Goal: Task Accomplishment & Management: Manage account settings

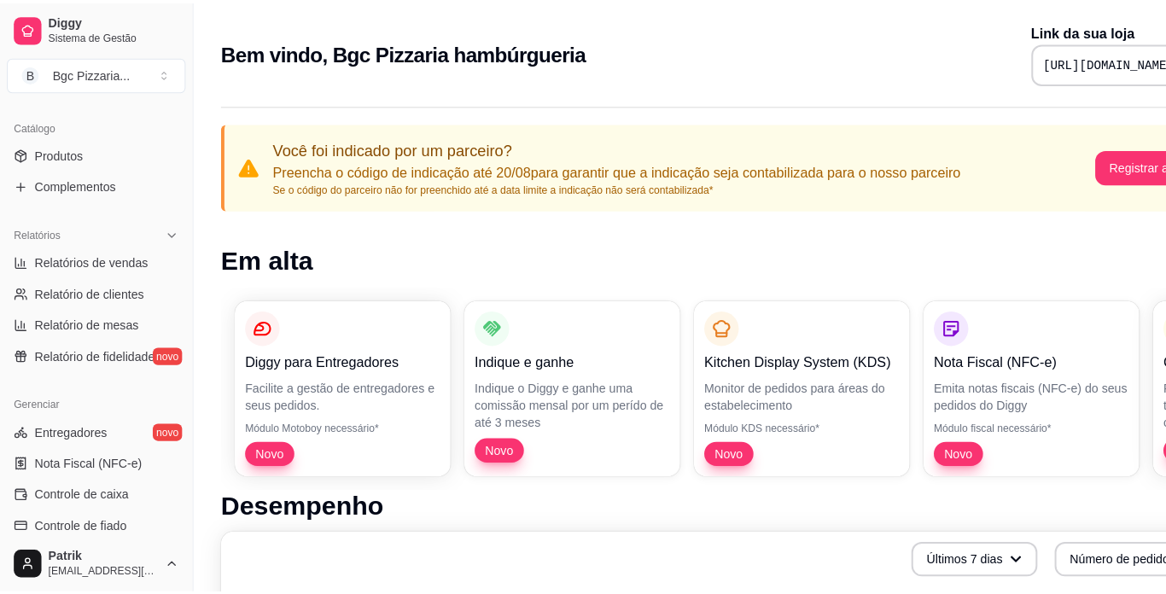
scroll to position [427, 0]
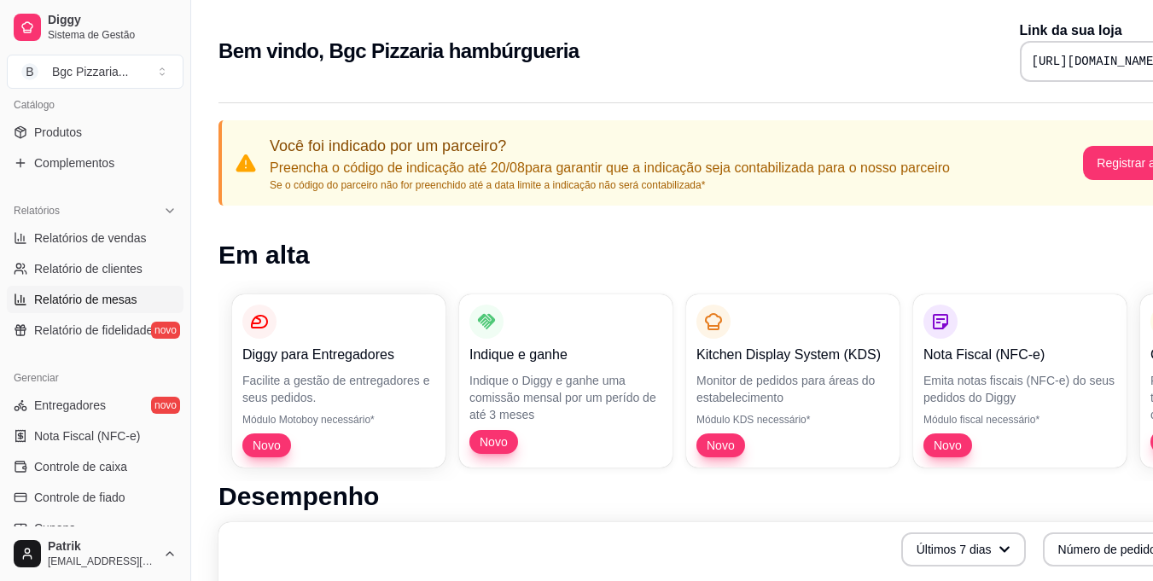
click at [110, 297] on span "Relatório de mesas" at bounding box center [85, 299] width 103 height 17
select select "TOTAL_OF_ORDERS"
select select "7"
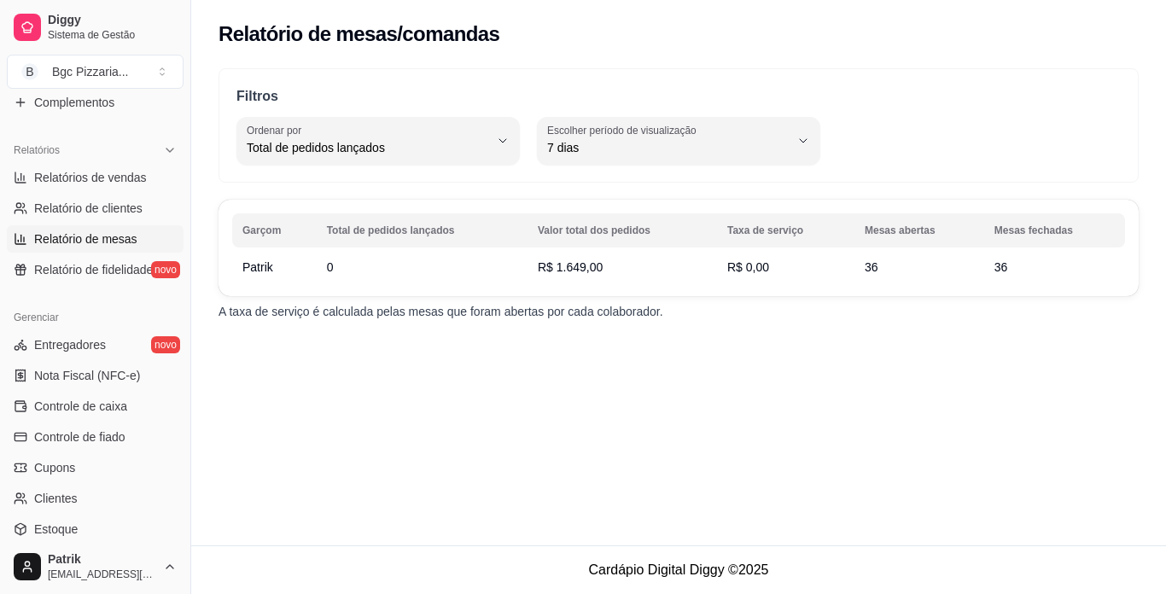
scroll to position [512, 0]
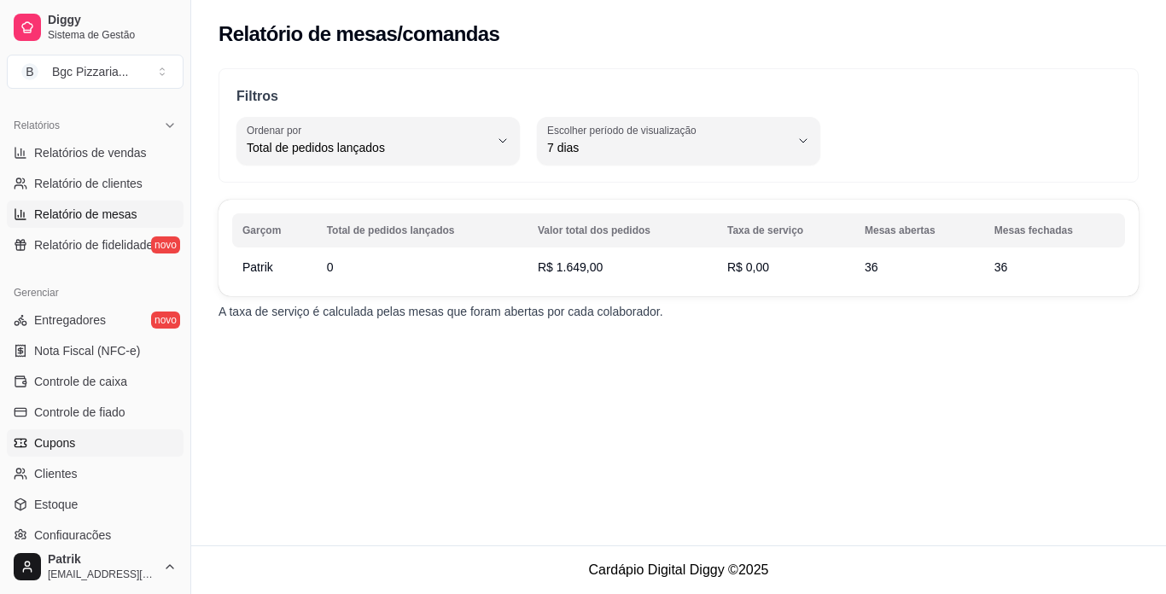
click at [60, 444] on span "Cupons" at bounding box center [54, 442] width 41 height 17
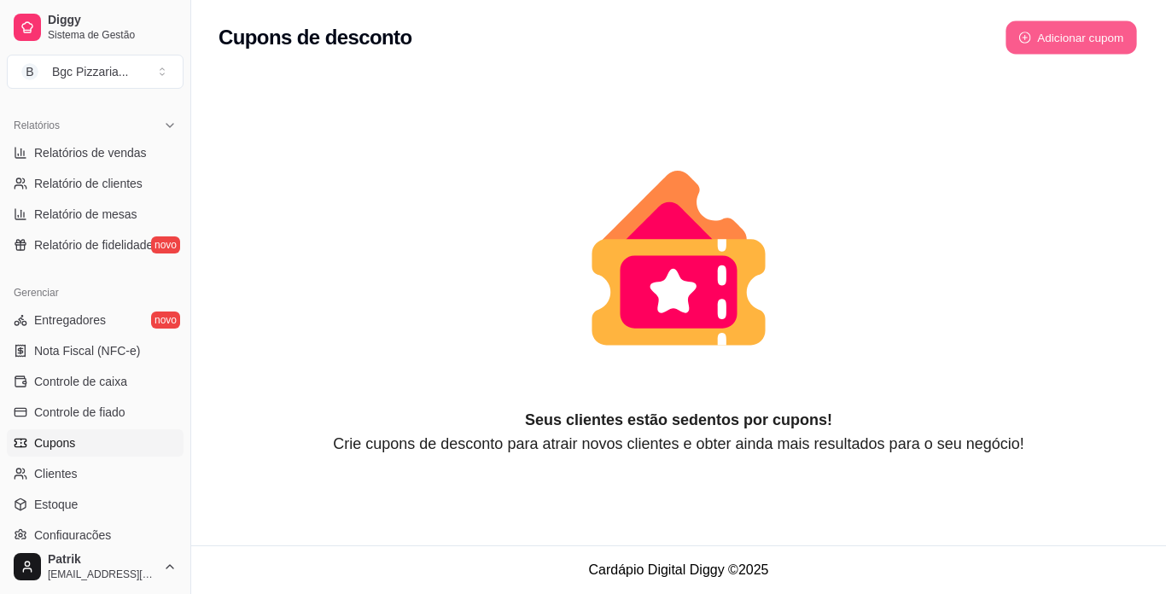
click at [1079, 38] on button "Adicionar cupom" at bounding box center [1070, 37] width 131 height 33
select select "FIXED_VALUE"
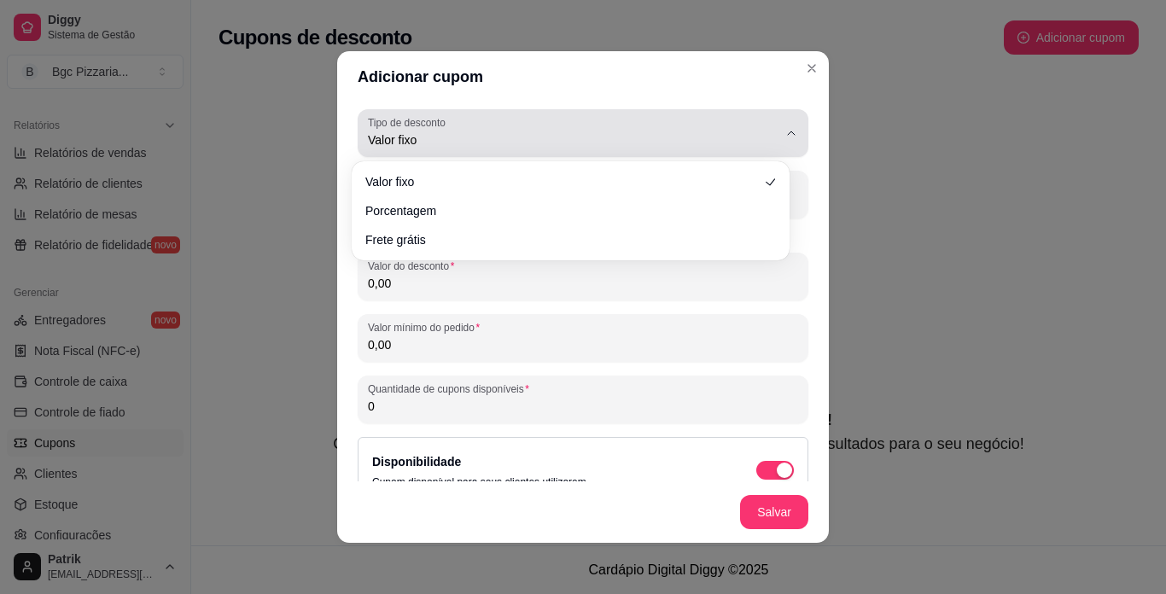
click at [784, 135] on icon "button" at bounding box center [791, 133] width 14 height 14
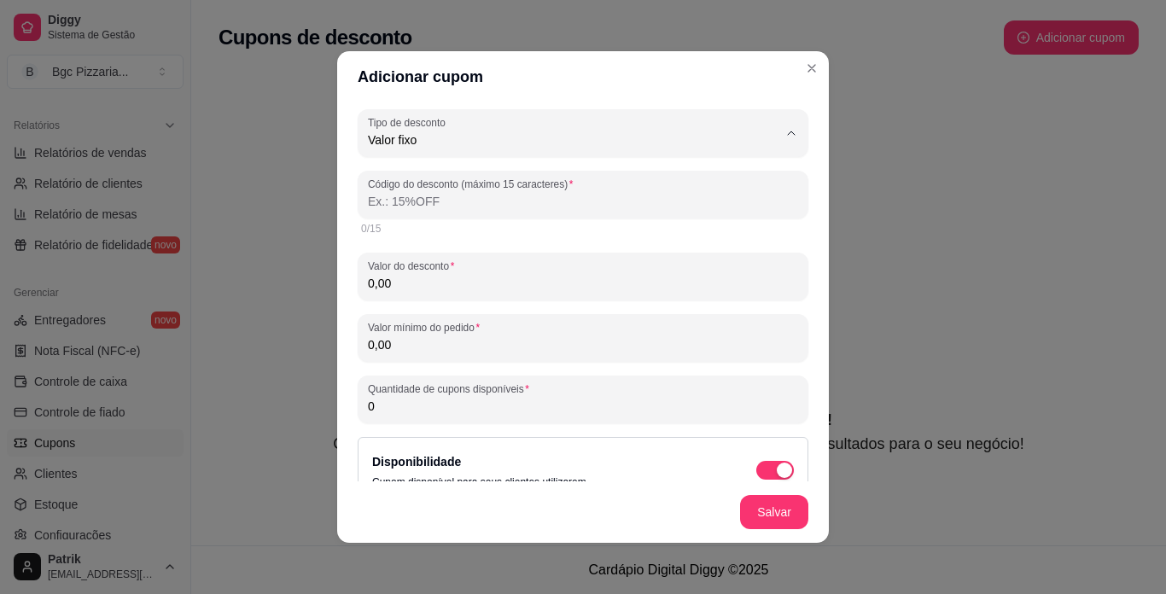
click at [750, 208] on span "Porcentagem" at bounding box center [562, 209] width 378 height 16
type input "PERCENTAGE"
select select "PERCENTAGE"
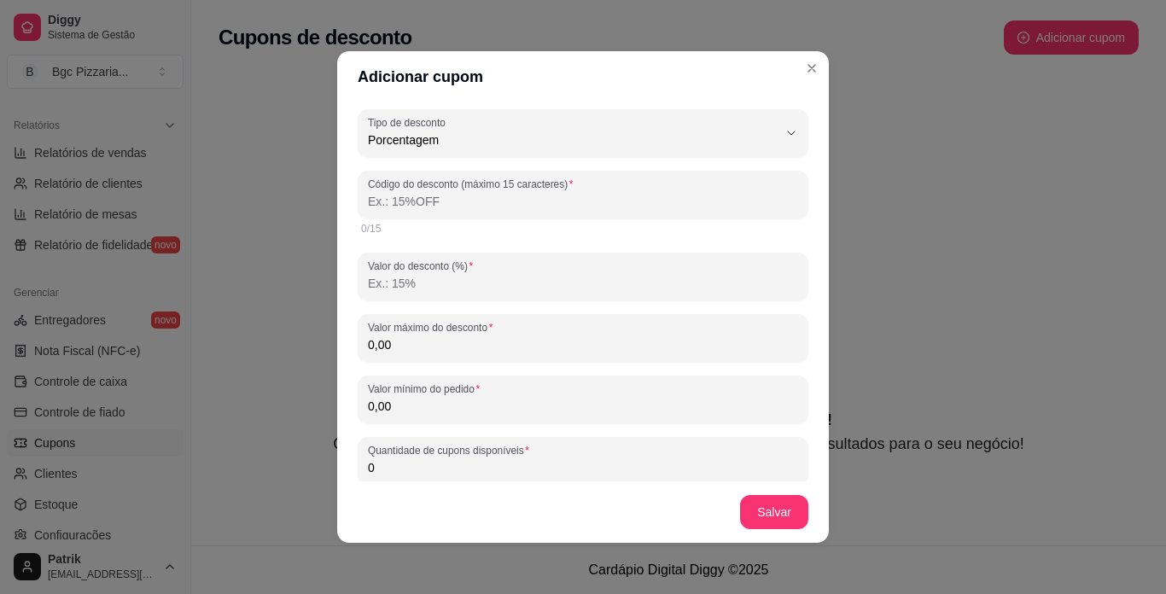
click at [513, 283] on input "Valor do desconto (%)" at bounding box center [583, 283] width 430 height 17
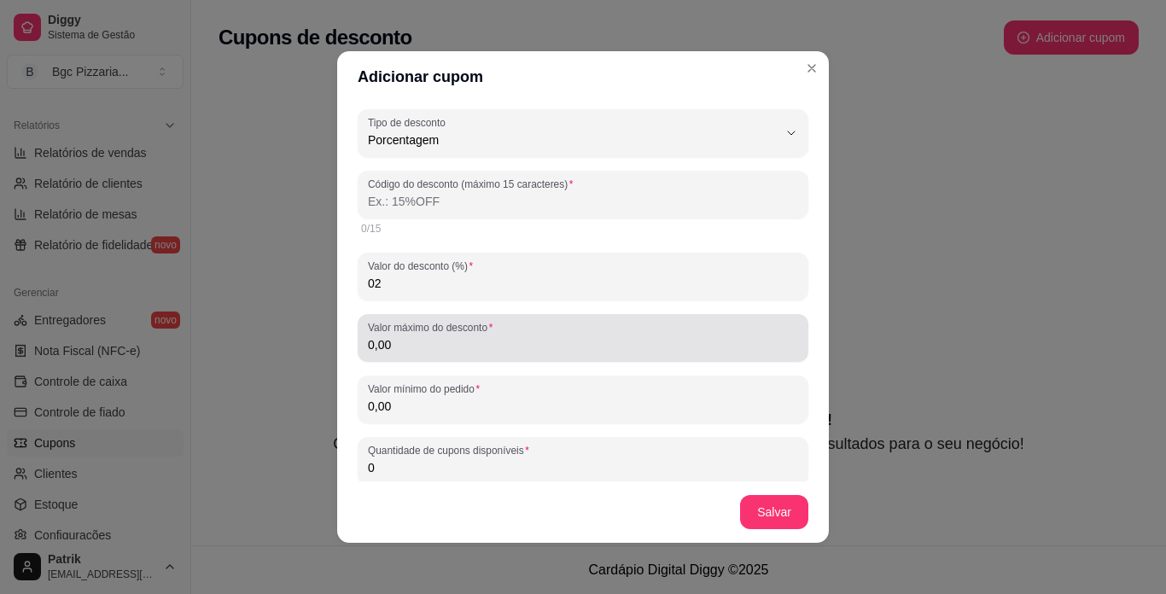
type input "02"
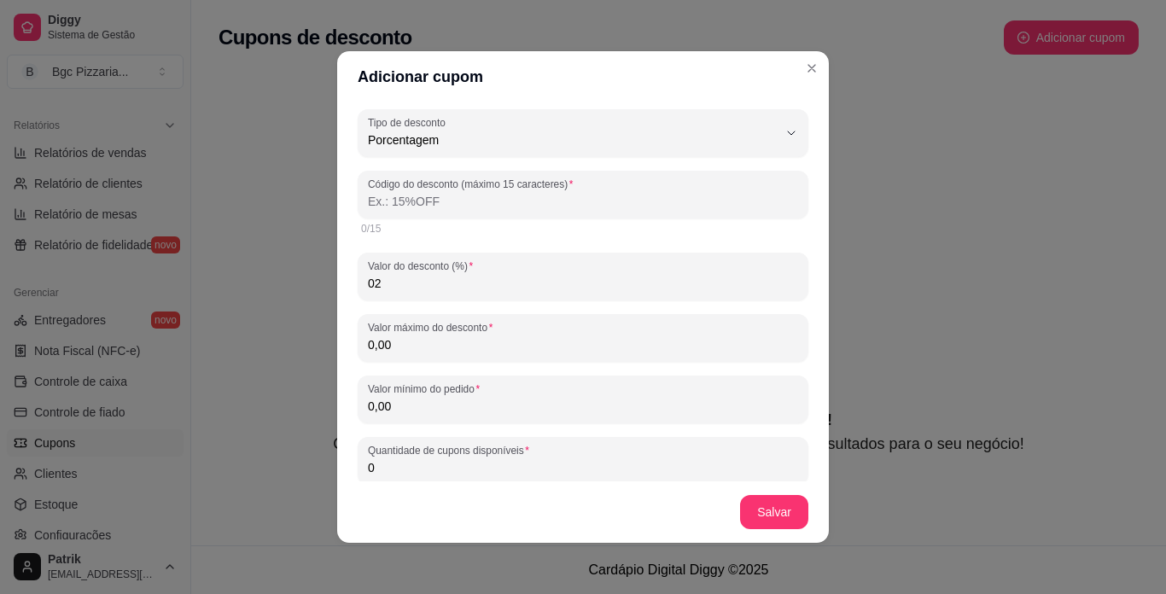
click at [503, 341] on input "0,00" at bounding box center [583, 344] width 430 height 17
click at [776, 510] on button "Salvar" at bounding box center [774, 512] width 67 height 33
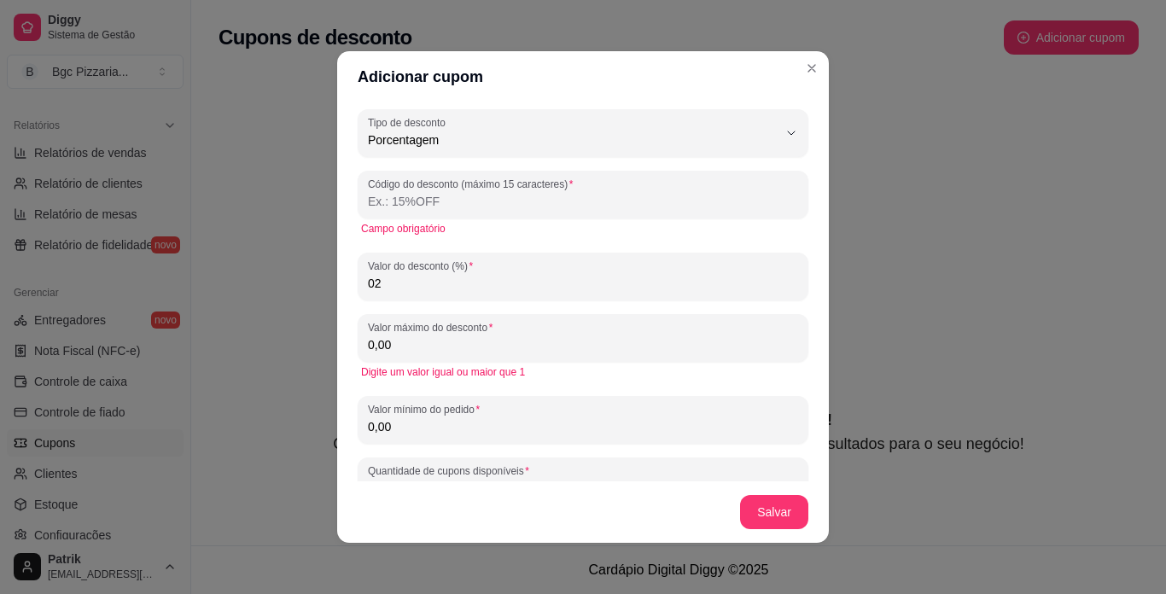
click at [477, 202] on input "Código do desconto (máximo 15 caracteres)" at bounding box center [583, 201] width 430 height 17
type input "LKJUHGTFDSWSTUI"
click at [761, 522] on button "Salvar" at bounding box center [774, 512] width 67 height 33
click at [381, 341] on input "0,00" at bounding box center [583, 344] width 430 height 17
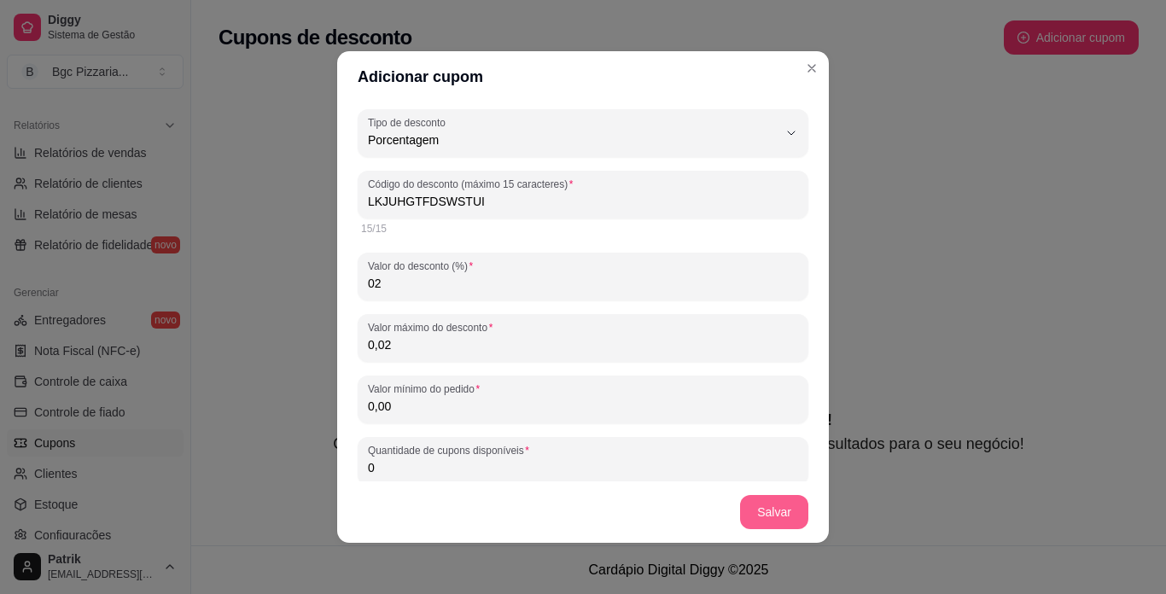
type input "0,02"
click at [794, 514] on button "Salvar" at bounding box center [774, 512] width 67 height 33
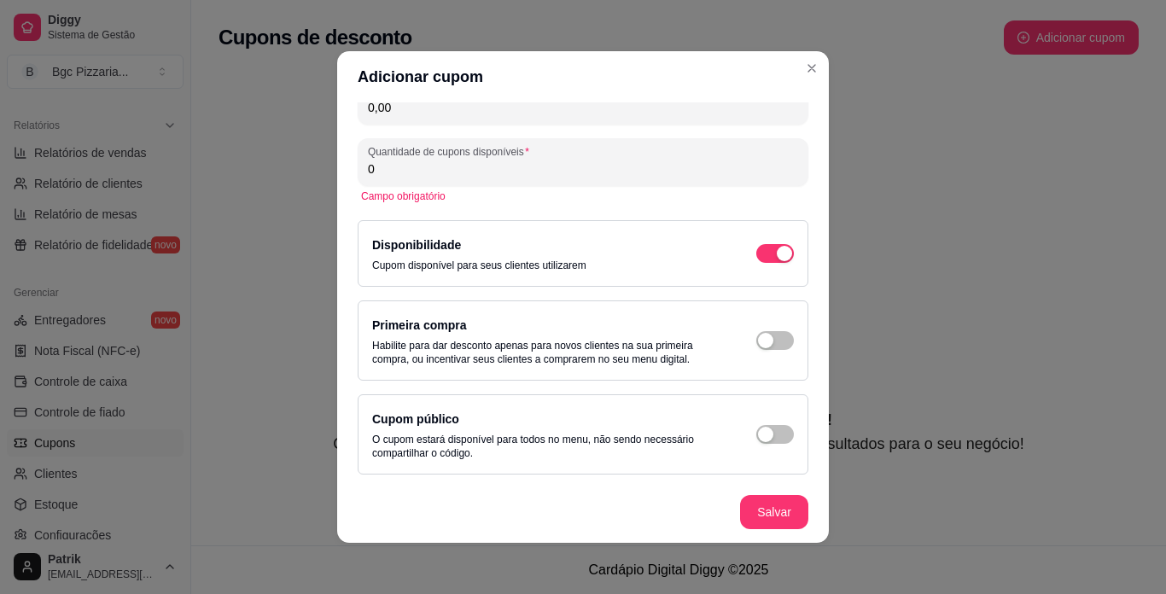
scroll to position [3, 0]
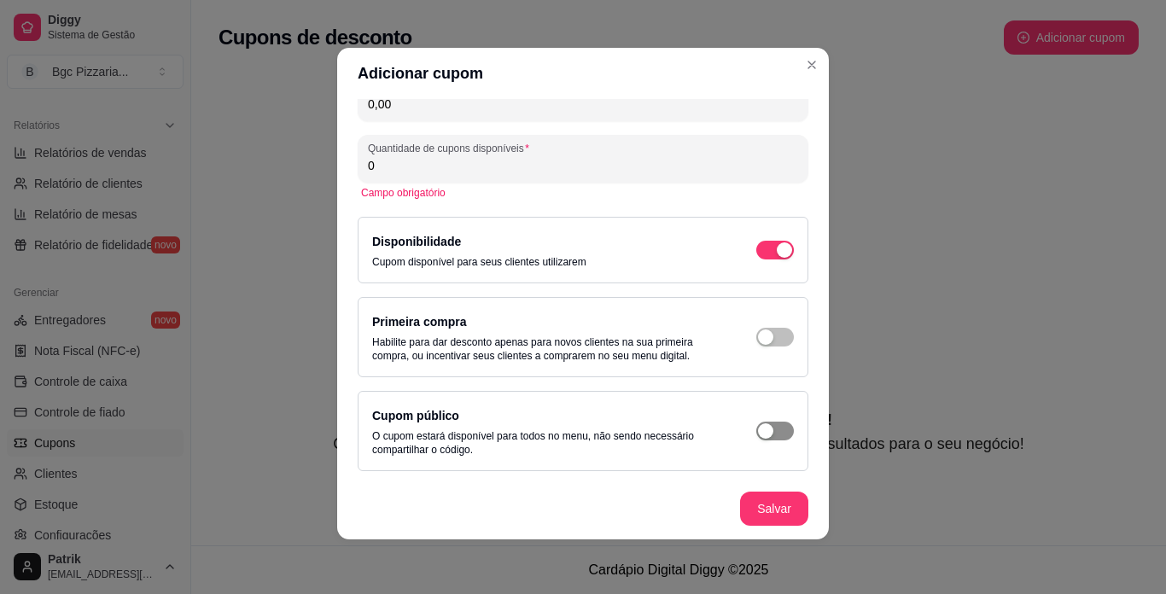
click at [771, 430] on span "button" at bounding box center [775, 431] width 38 height 19
click at [773, 514] on button "Salvar" at bounding box center [774, 508] width 67 height 33
click at [766, 259] on span "button" at bounding box center [775, 250] width 38 height 19
click at [782, 533] on footer "Salvar" at bounding box center [583, 508] width 492 height 61
click at [435, 163] on input "0" at bounding box center [583, 165] width 430 height 17
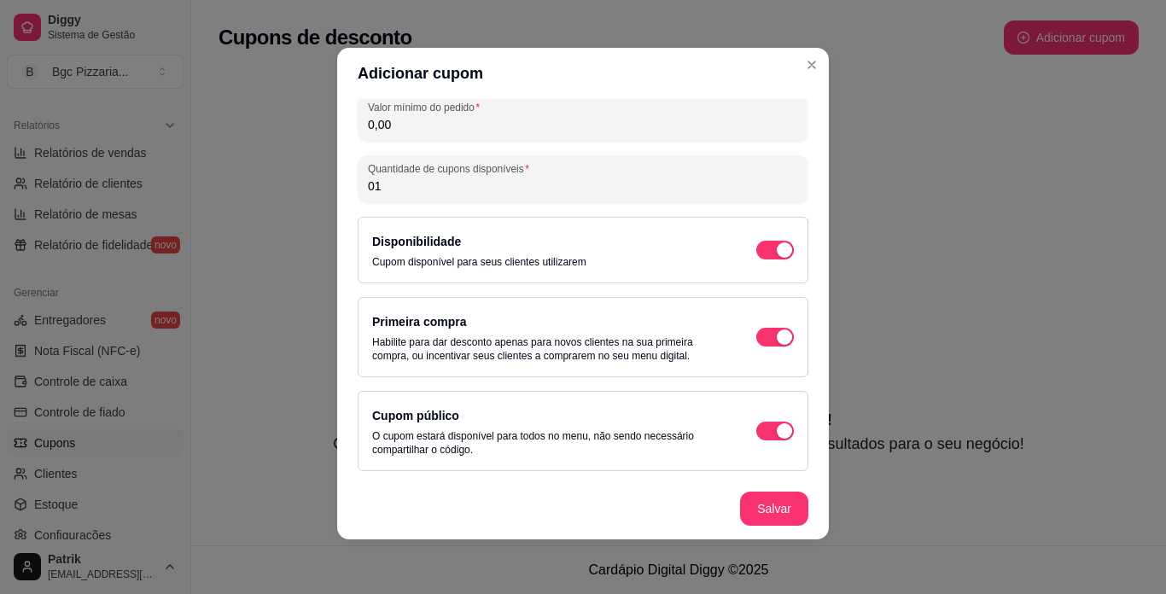
scroll to position [278, 0]
type input "015"
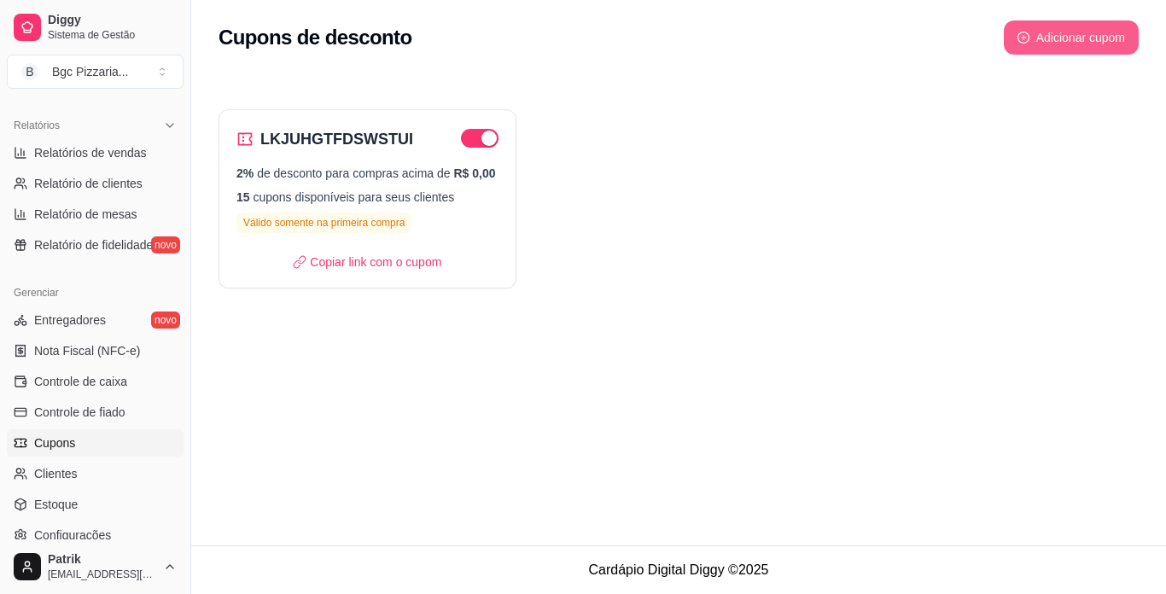
click at [1054, 35] on button "Adicionar cupom" at bounding box center [1071, 37] width 135 height 34
select select "FIXED_VALUE"
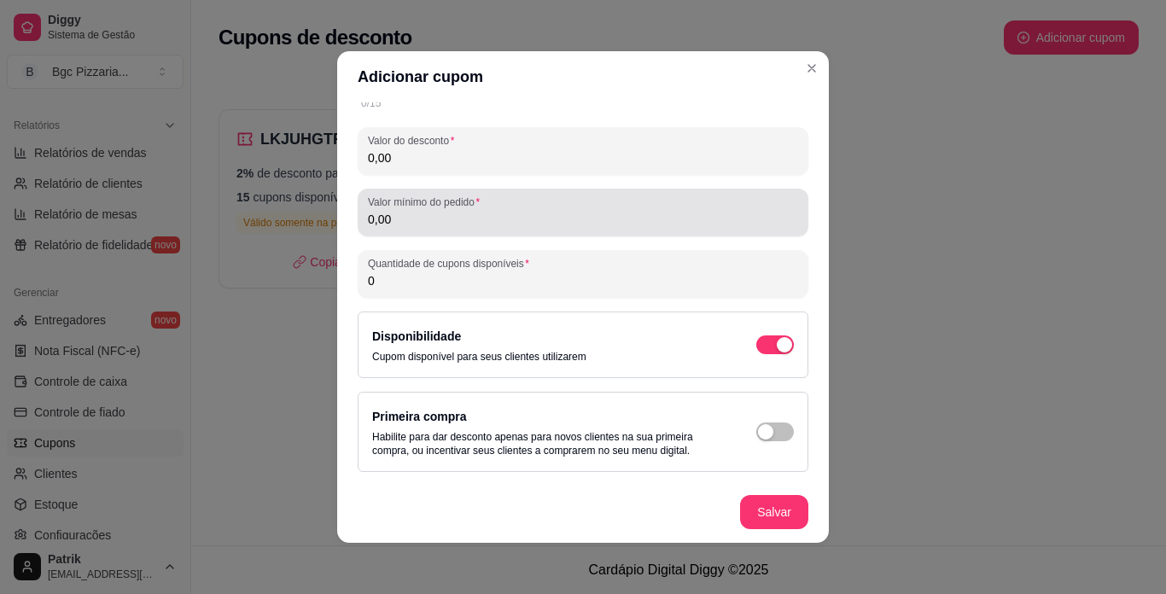
scroll to position [85, 0]
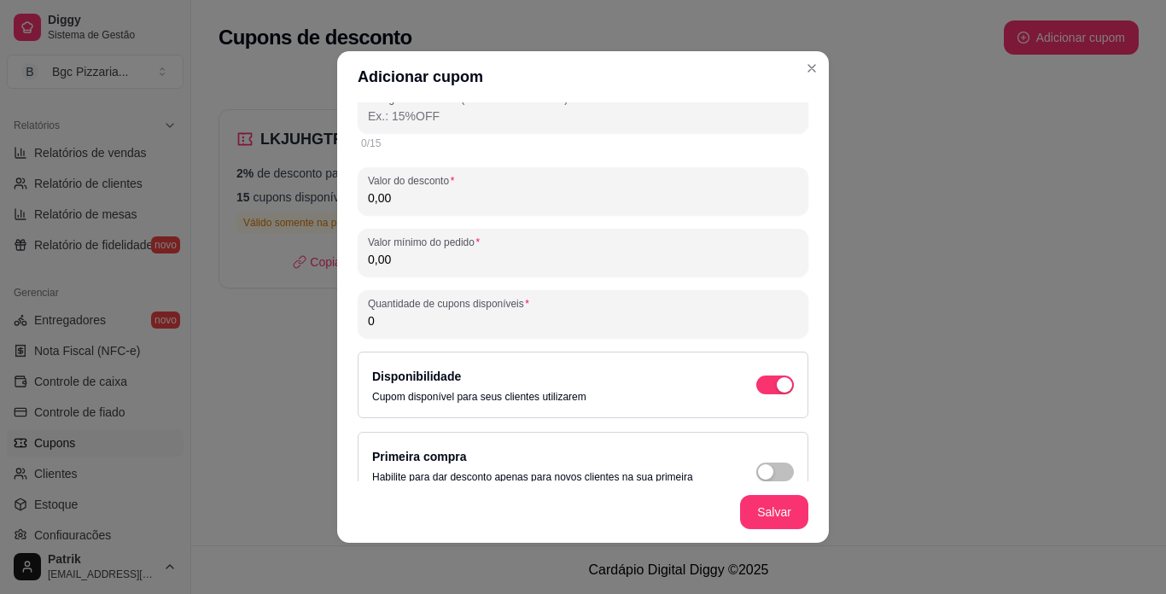
click at [417, 198] on input "0,00" at bounding box center [583, 197] width 430 height 17
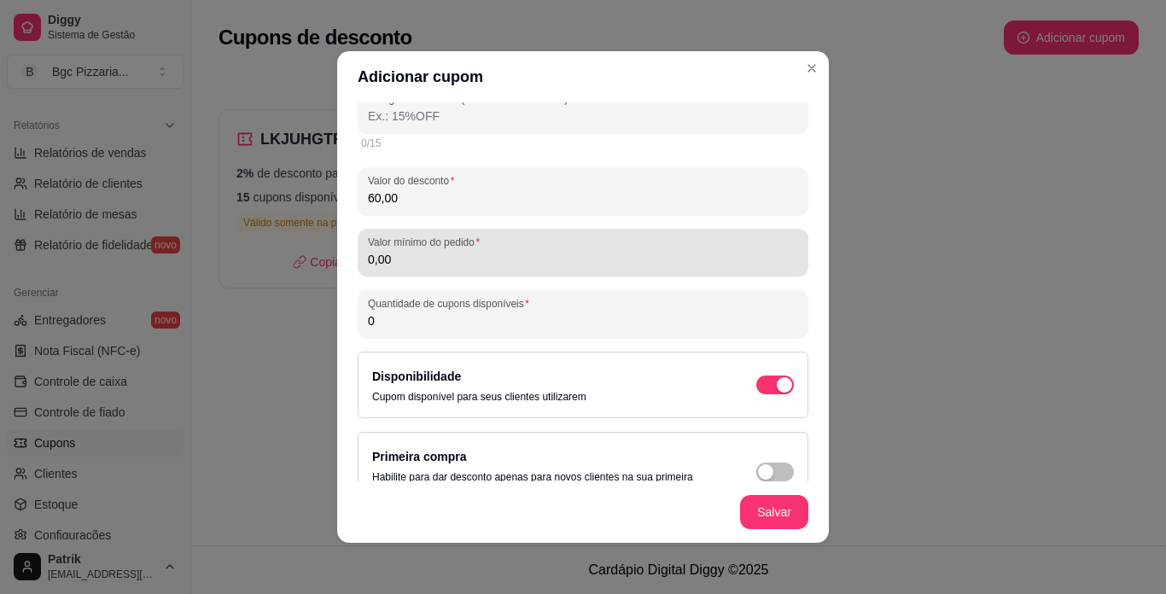
type input "60,00"
click at [426, 248] on label "Valor mínimo do pedido" at bounding box center [427, 242] width 118 height 15
click at [426, 251] on input "0,00" at bounding box center [583, 259] width 430 height 17
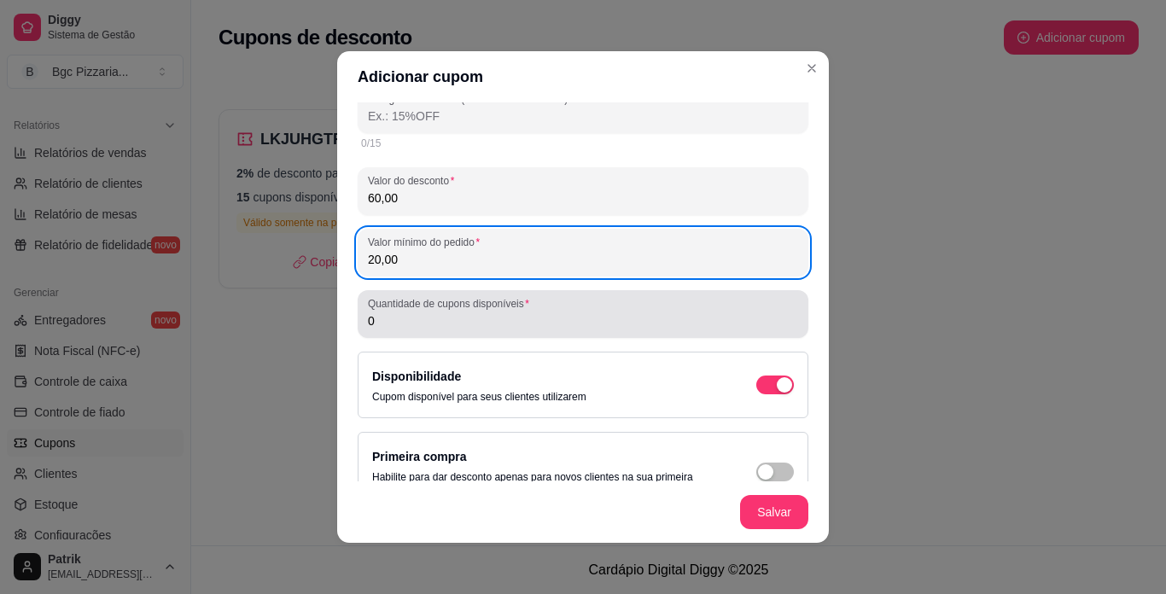
type input "20,00"
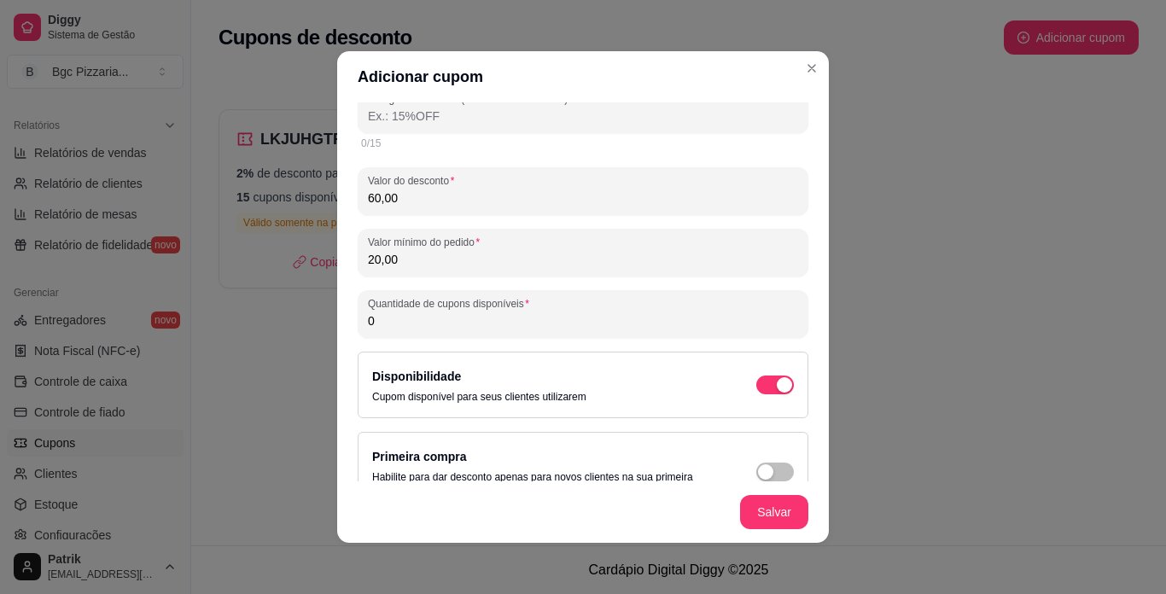
click at [448, 313] on input "0" at bounding box center [583, 320] width 430 height 17
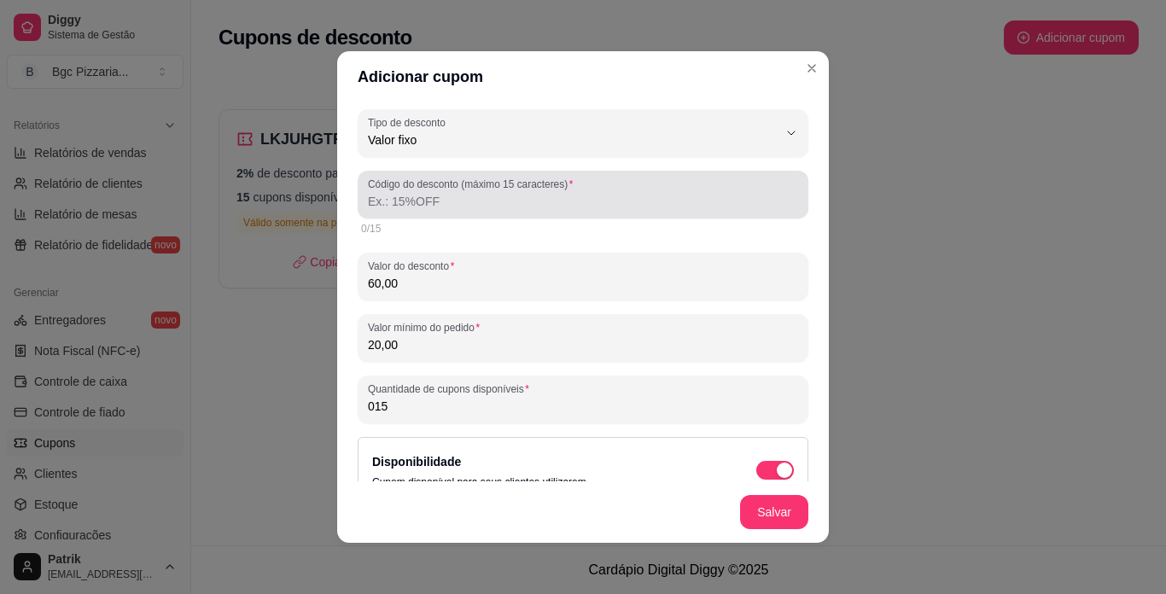
type input "015"
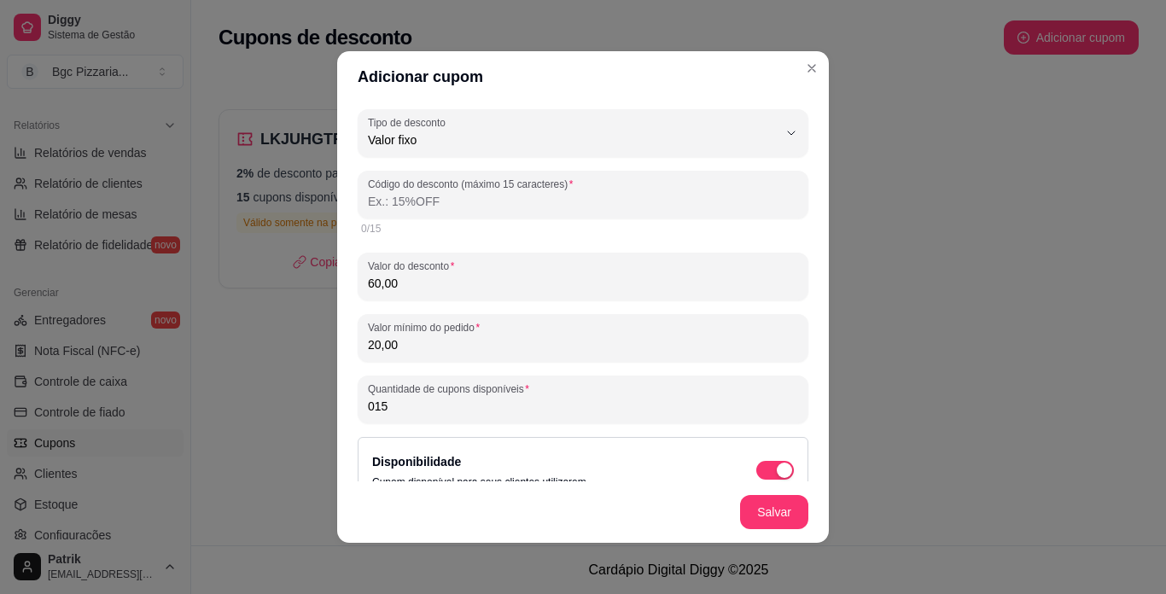
click at [466, 199] on input "Código do desconto (máximo 15 caracteres)" at bounding box center [583, 201] width 430 height 17
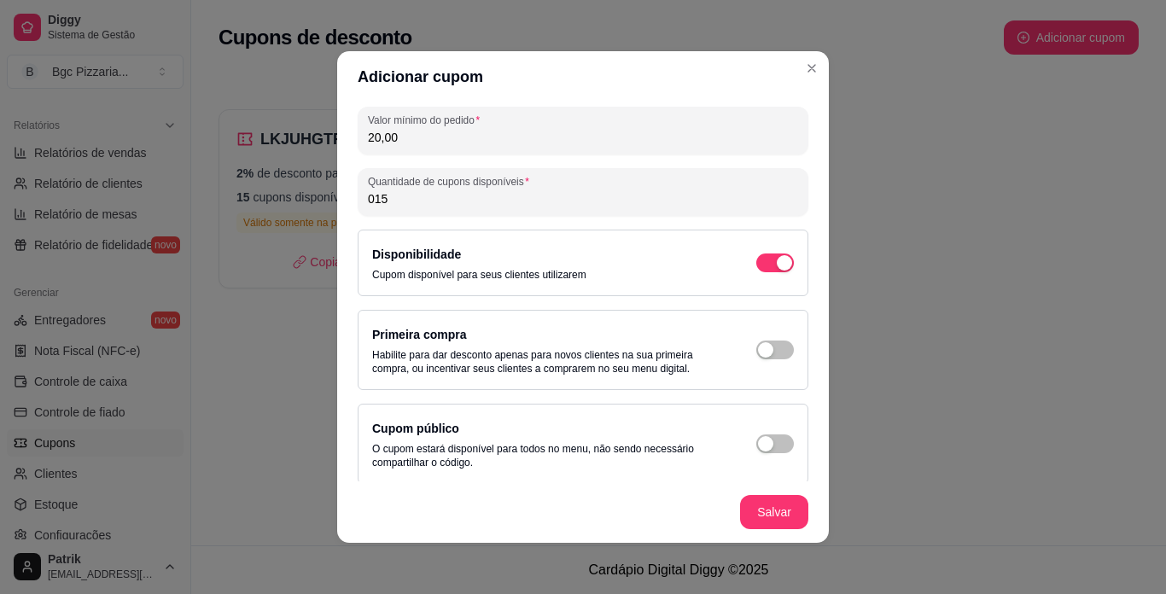
scroll to position [217, 0]
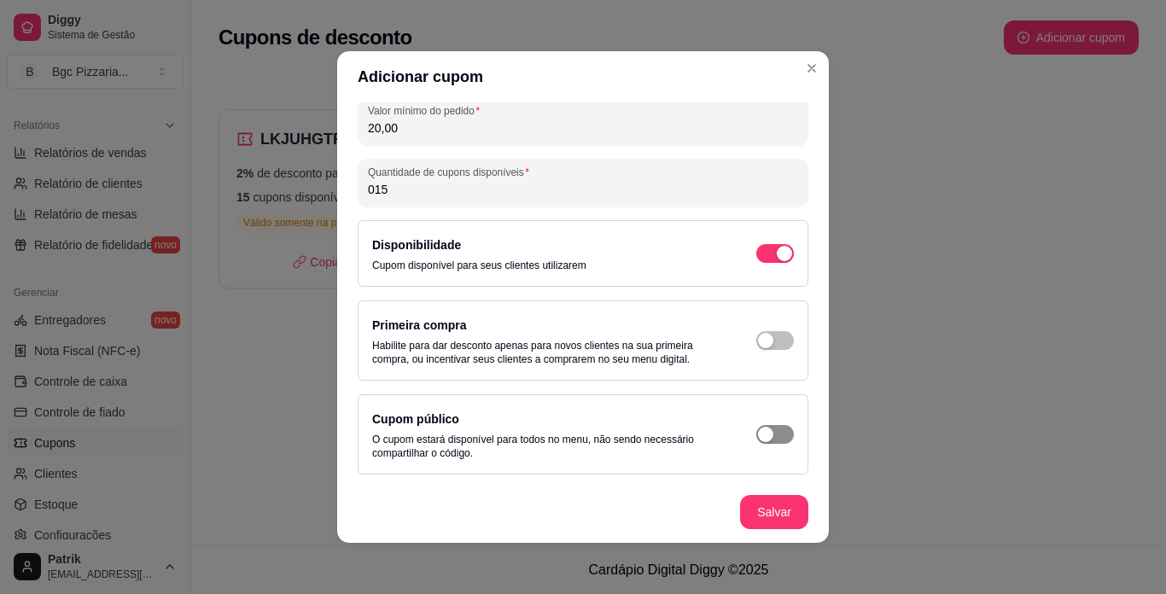
type input "2LJMHNUHGGTGTFT"
click at [764, 439] on span "button" at bounding box center [775, 434] width 38 height 19
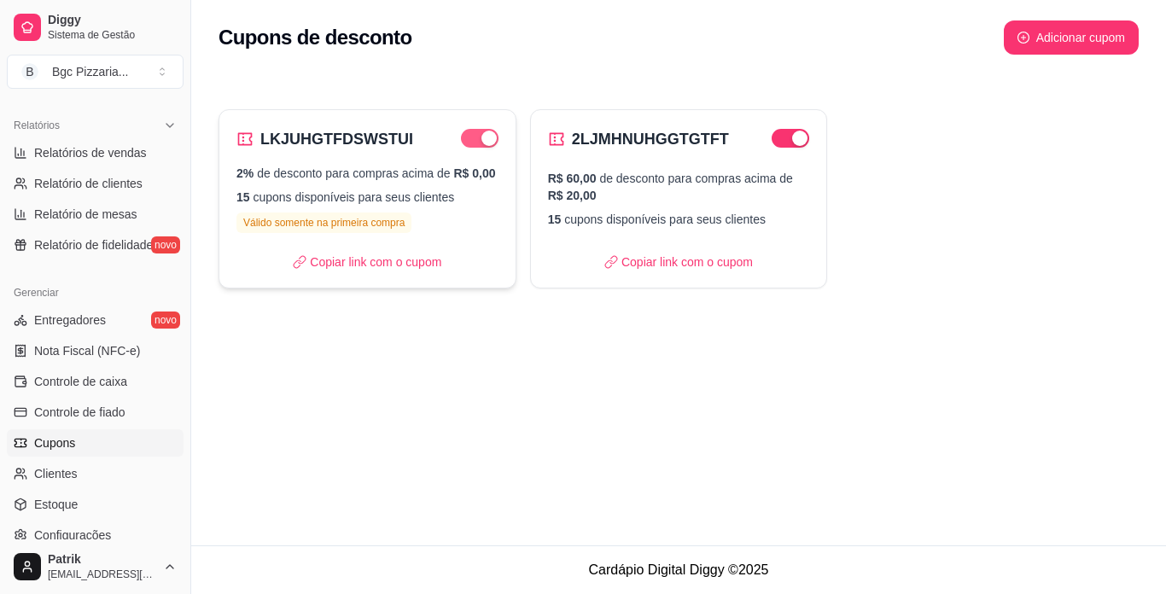
click at [472, 143] on span "button" at bounding box center [480, 138] width 38 height 19
click at [780, 144] on span "button" at bounding box center [791, 138] width 38 height 19
